Goal: Task Accomplishment & Management: Manage account settings

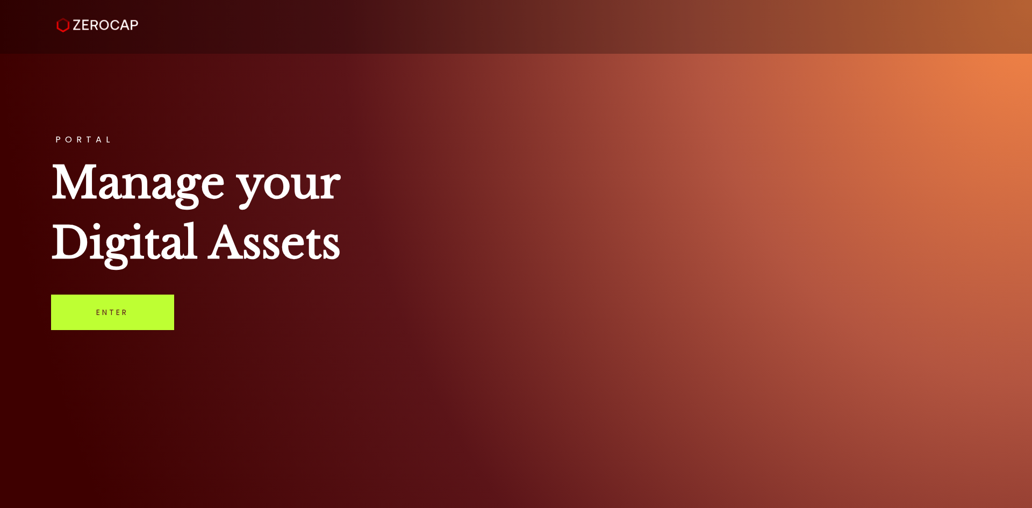
click at [133, 318] on link "Enter" at bounding box center [112, 311] width 123 height 35
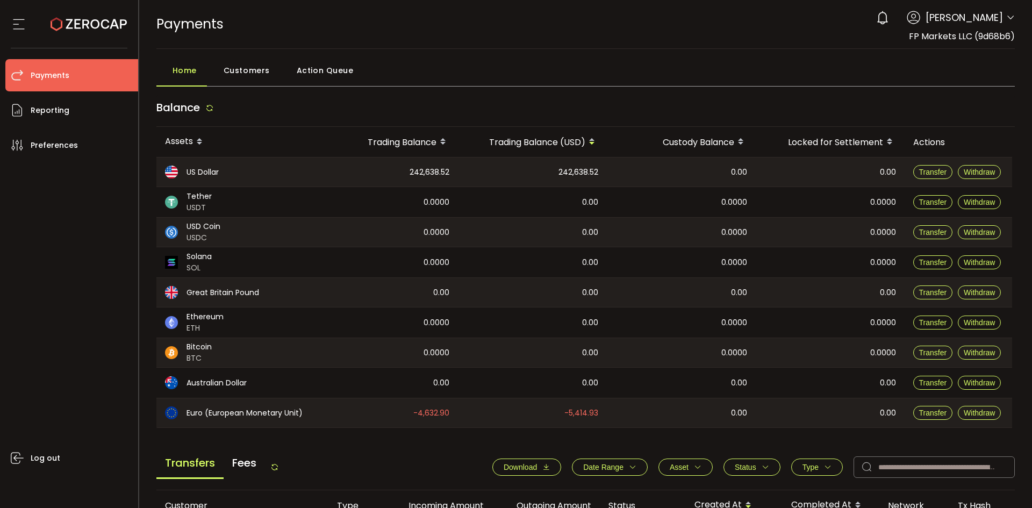
click at [474, 107] on div "Balance" at bounding box center [585, 110] width 859 height 33
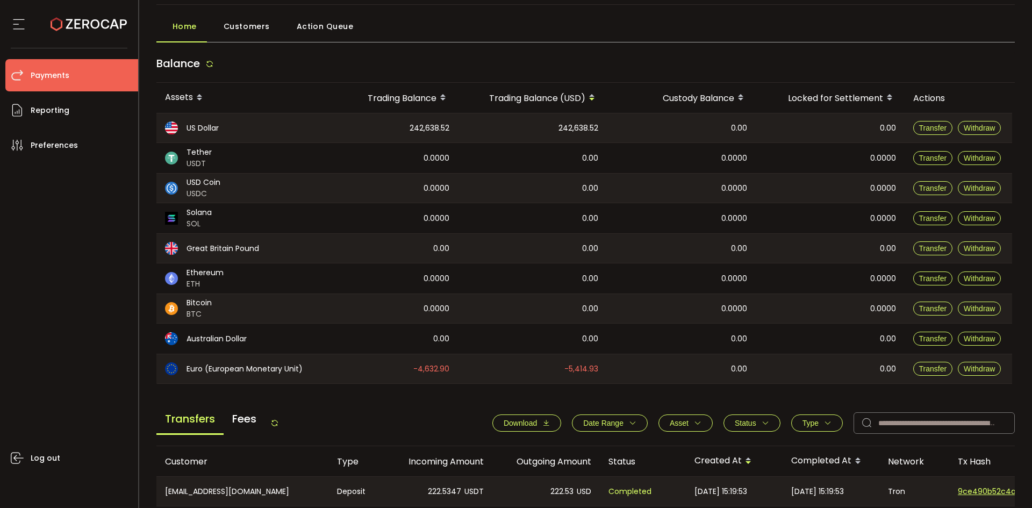
scroll to position [107, 0]
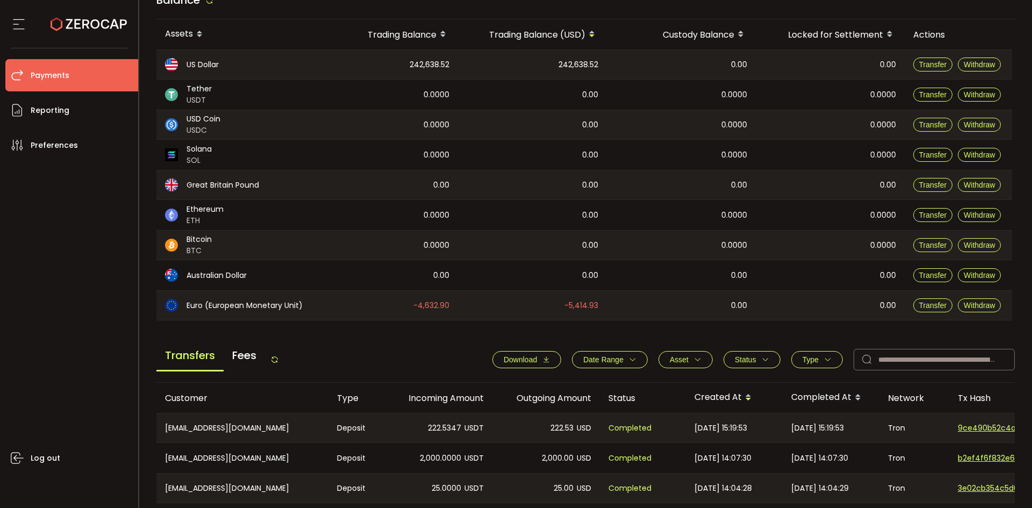
click at [511, 357] on span "Download" at bounding box center [519, 359] width 33 height 9
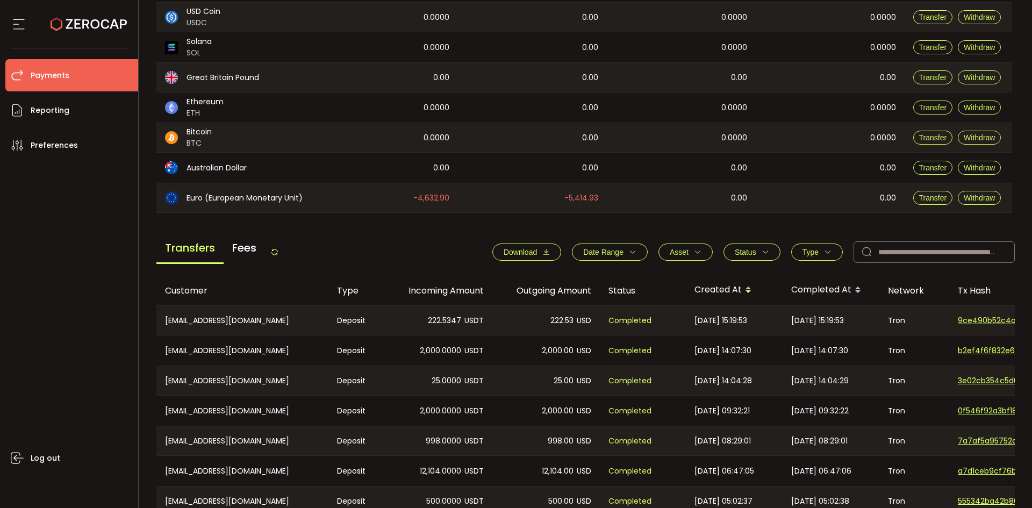
scroll to position [322, 0]
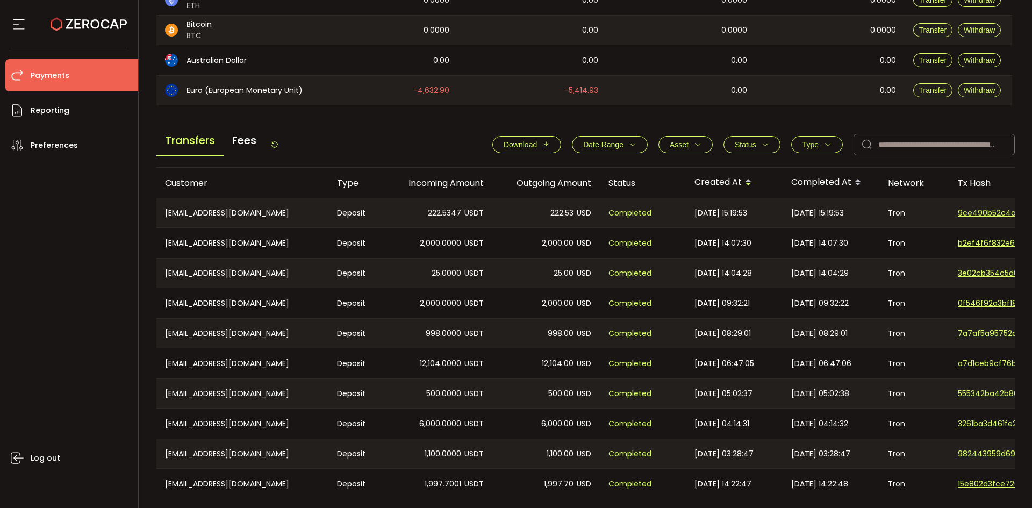
click at [800, 139] on button "Type" at bounding box center [817, 144] width 52 height 17
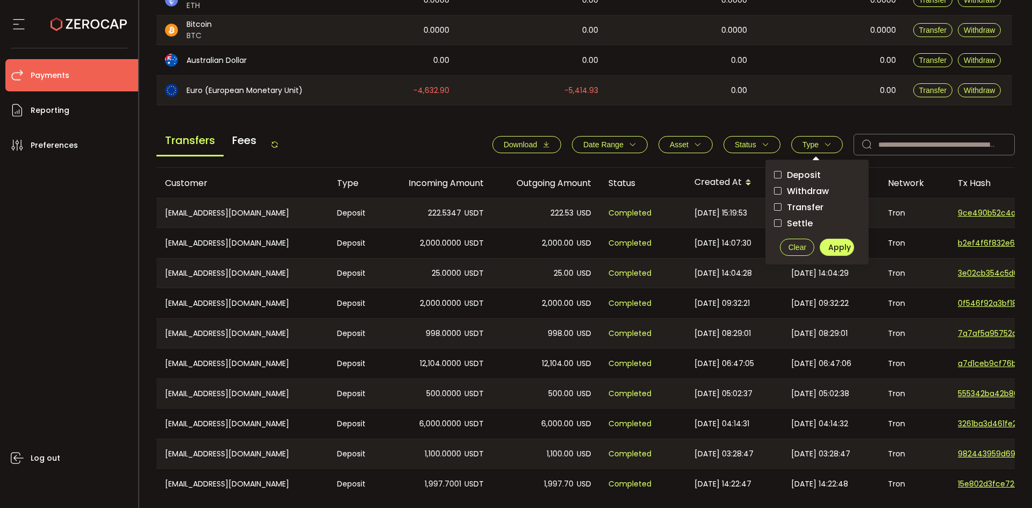
click at [813, 190] on span "Withdraw" at bounding box center [804, 191] width 47 height 10
click at [836, 248] on span "Apply" at bounding box center [839, 247] width 23 height 11
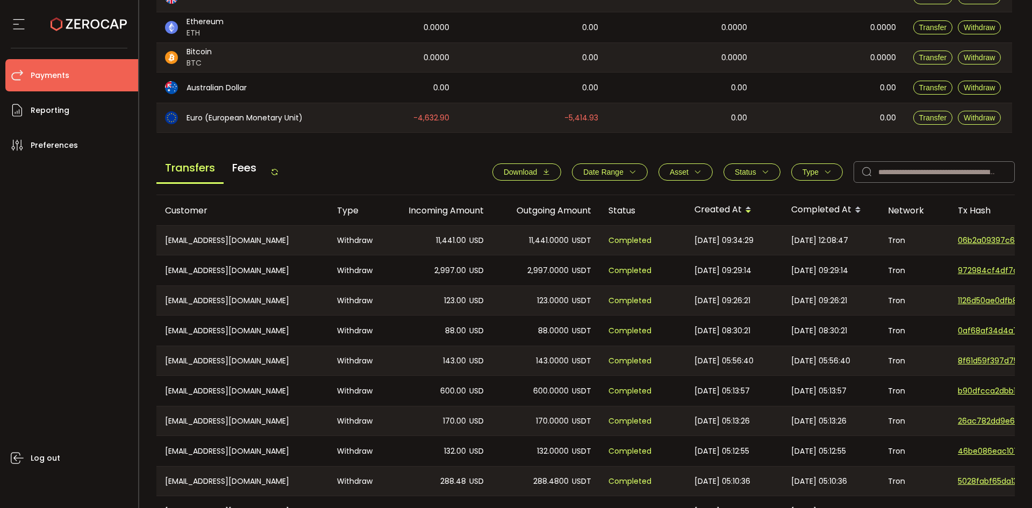
scroll to position [349, 0]
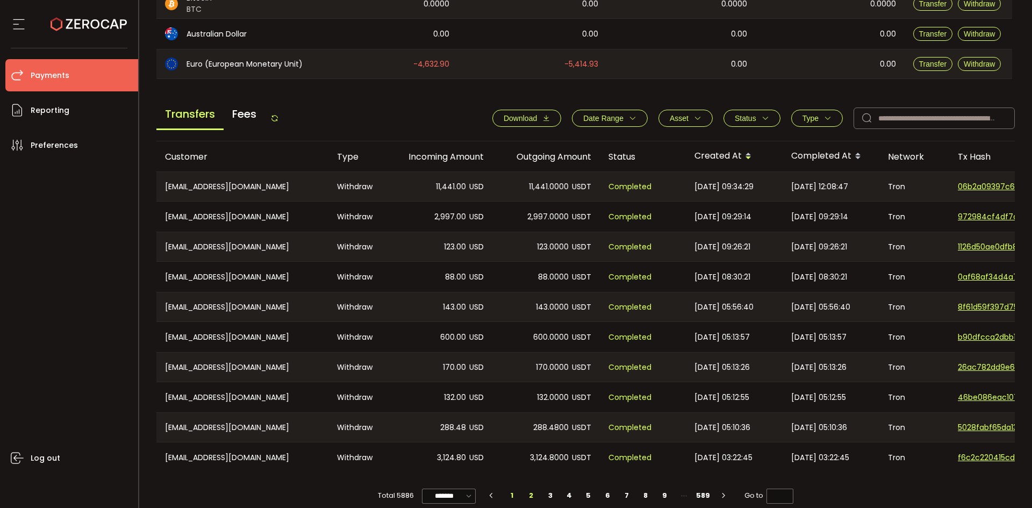
click at [529, 497] on li "2" at bounding box center [531, 495] width 19 height 15
click at [552, 493] on li "3" at bounding box center [550, 495] width 19 height 15
click at [566, 497] on li "4" at bounding box center [569, 495] width 19 height 15
click at [531, 494] on li "2" at bounding box center [531, 495] width 19 height 15
click at [508, 496] on li "1" at bounding box center [511, 495] width 19 height 15
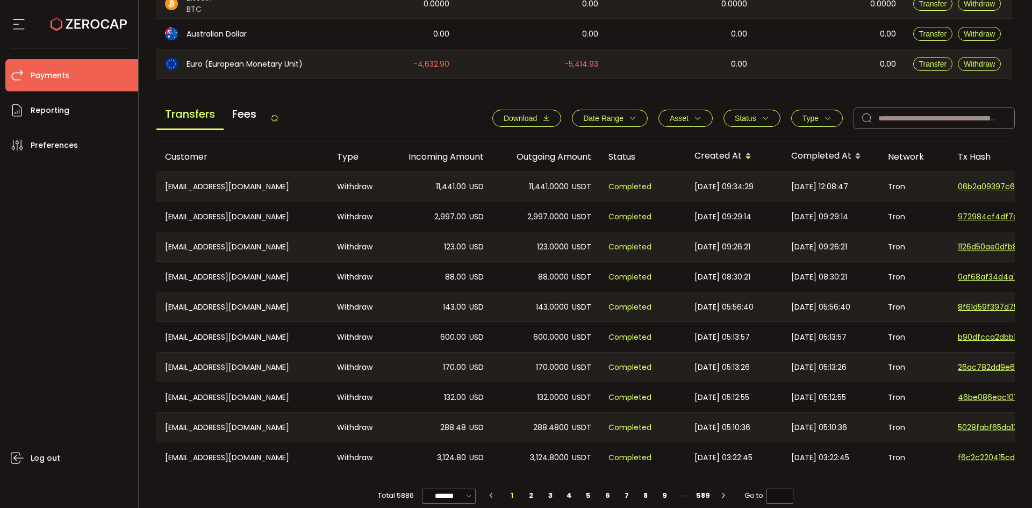
click at [827, 118] on icon "button" at bounding box center [828, 118] width 8 height 8
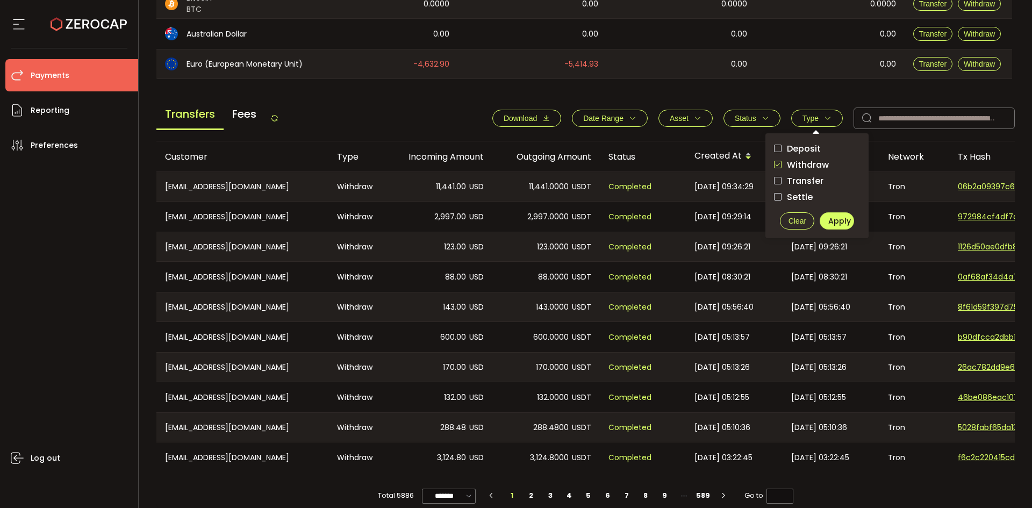
click at [777, 164] on span "checkbox-group" at bounding box center [778, 165] width 8 height 8
click at [774, 150] on span "checkbox-group" at bounding box center [778, 149] width 8 height 8
click at [828, 222] on span "Apply" at bounding box center [839, 220] width 23 height 11
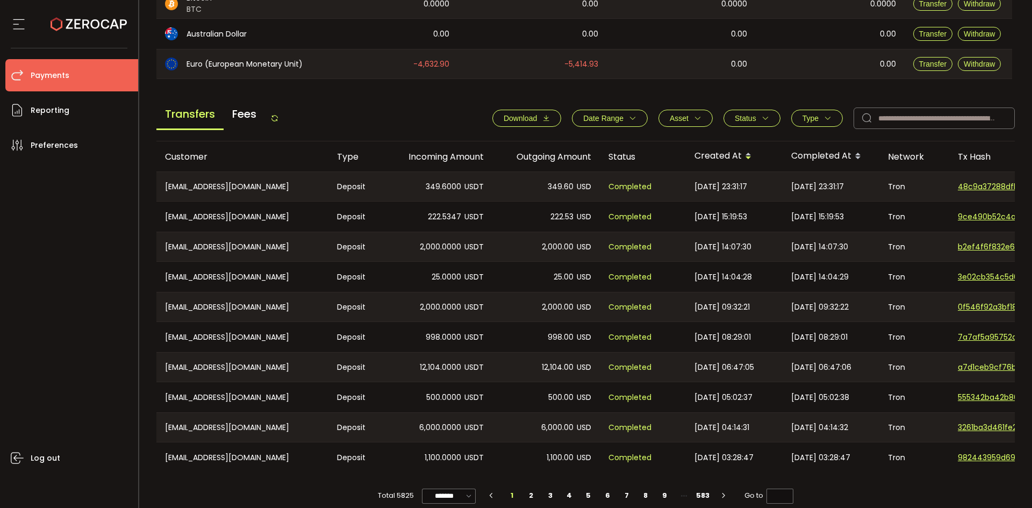
scroll to position [363, 0]
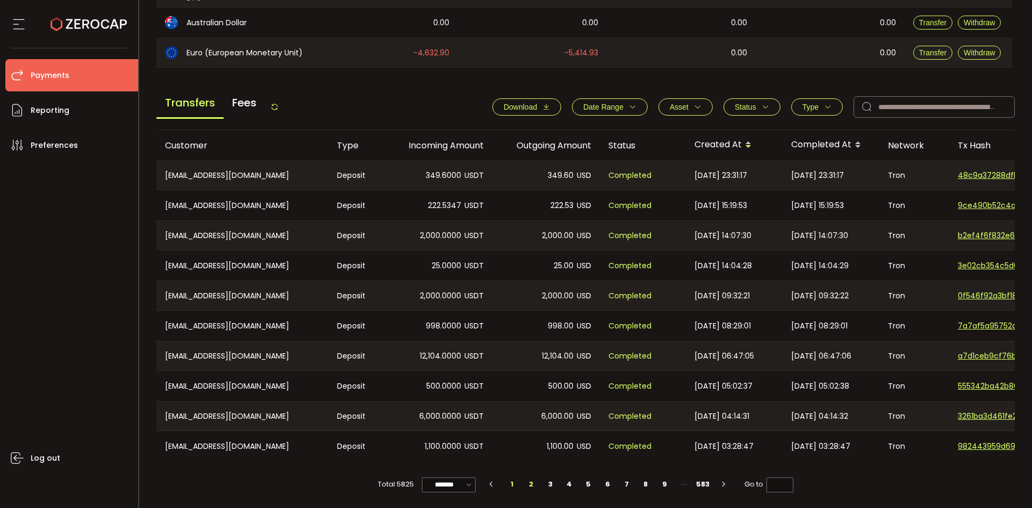
click at [531, 479] on li "2" at bounding box center [531, 484] width 19 height 15
type input "*"
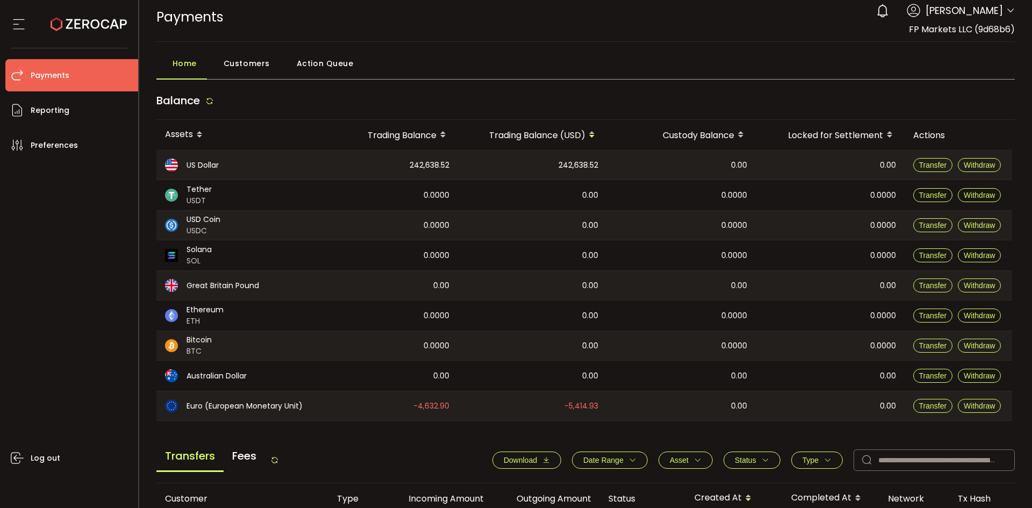
scroll to position [0, 0]
